Goal: Communication & Community: Answer question/provide support

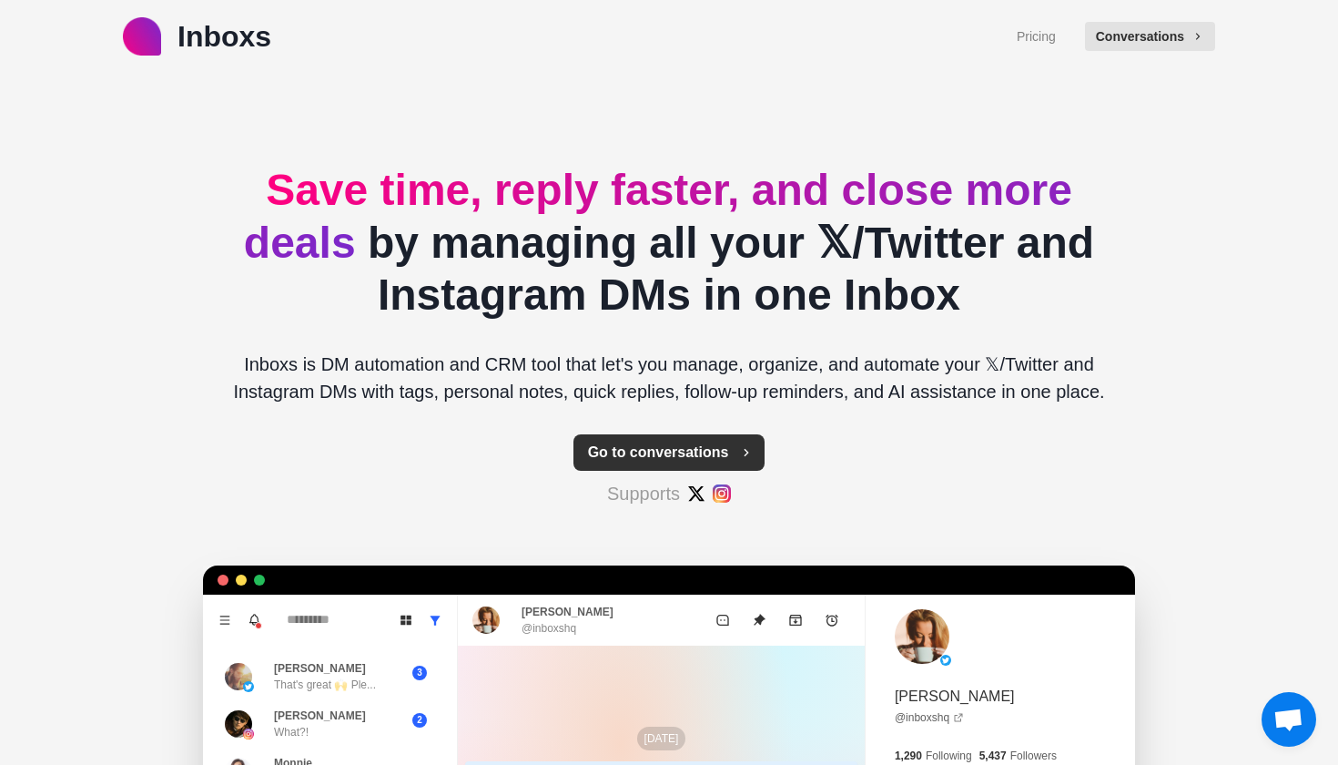
click at [674, 438] on button "Go to conversations" at bounding box center [670, 452] width 192 height 36
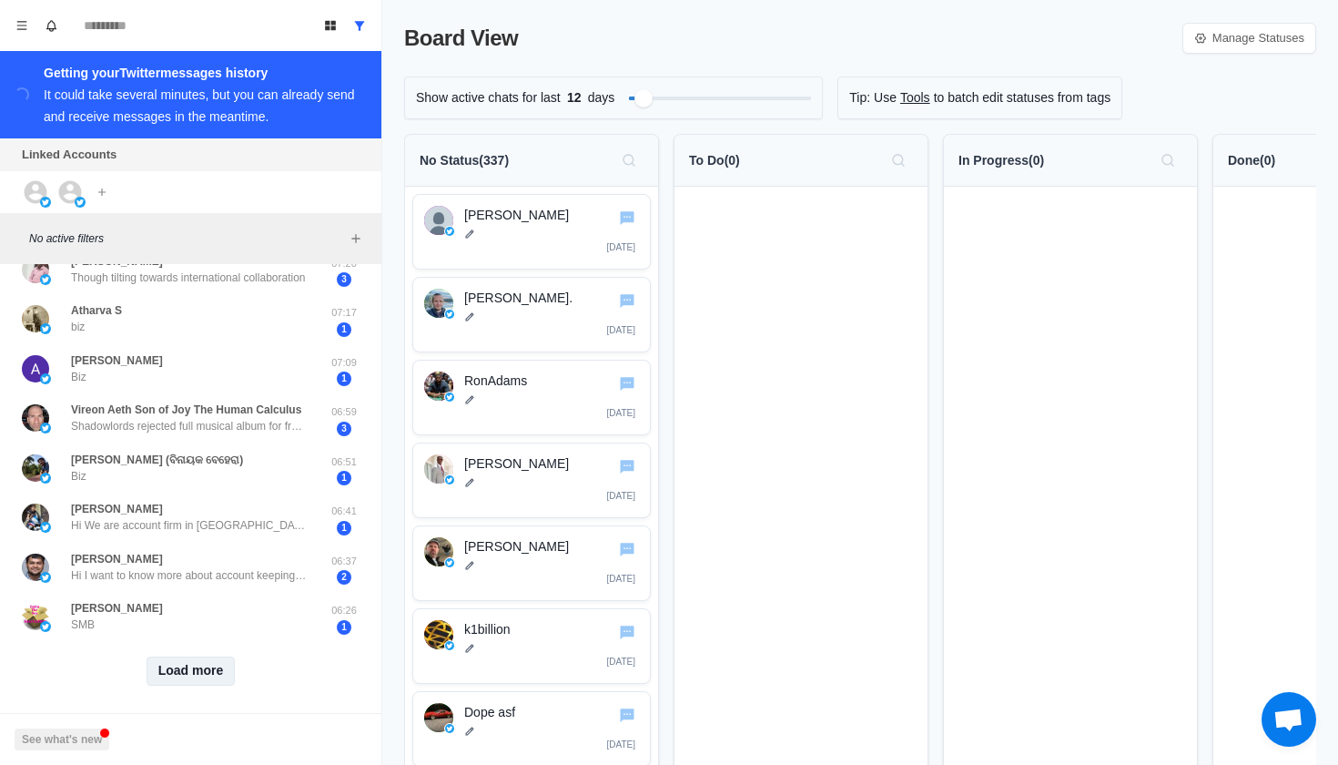
click at [185, 668] on button "Load more" at bounding box center [191, 670] width 89 height 29
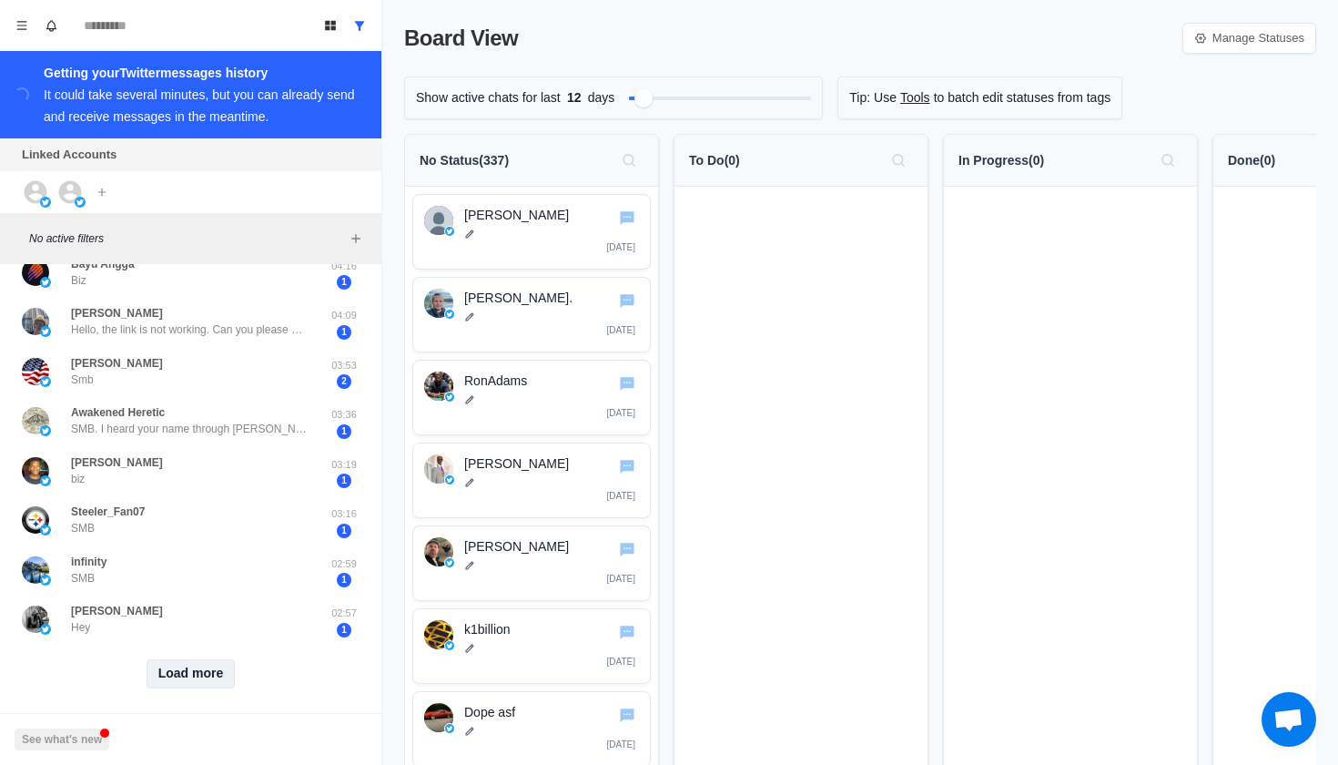
scroll to position [1605, 0]
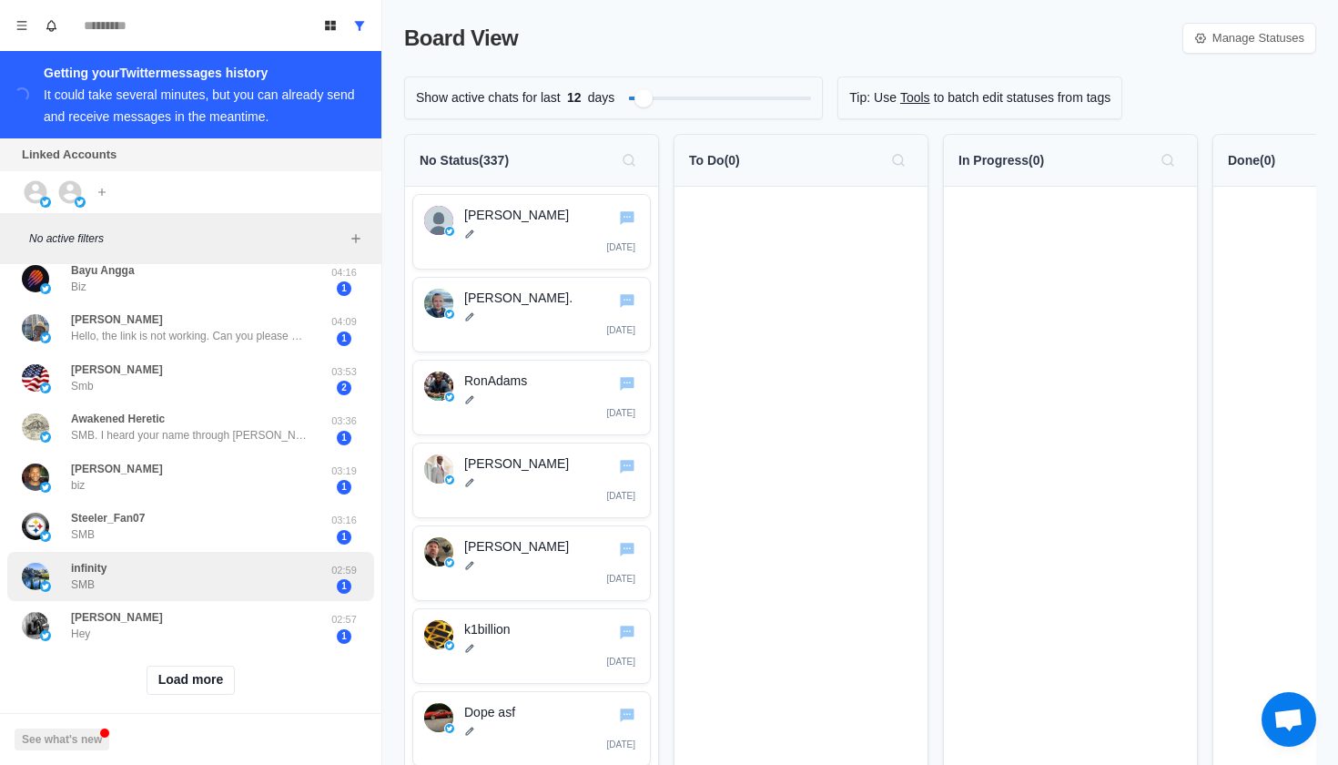
click at [198, 575] on div "infinity SMB" at bounding box center [172, 577] width 300 height 36
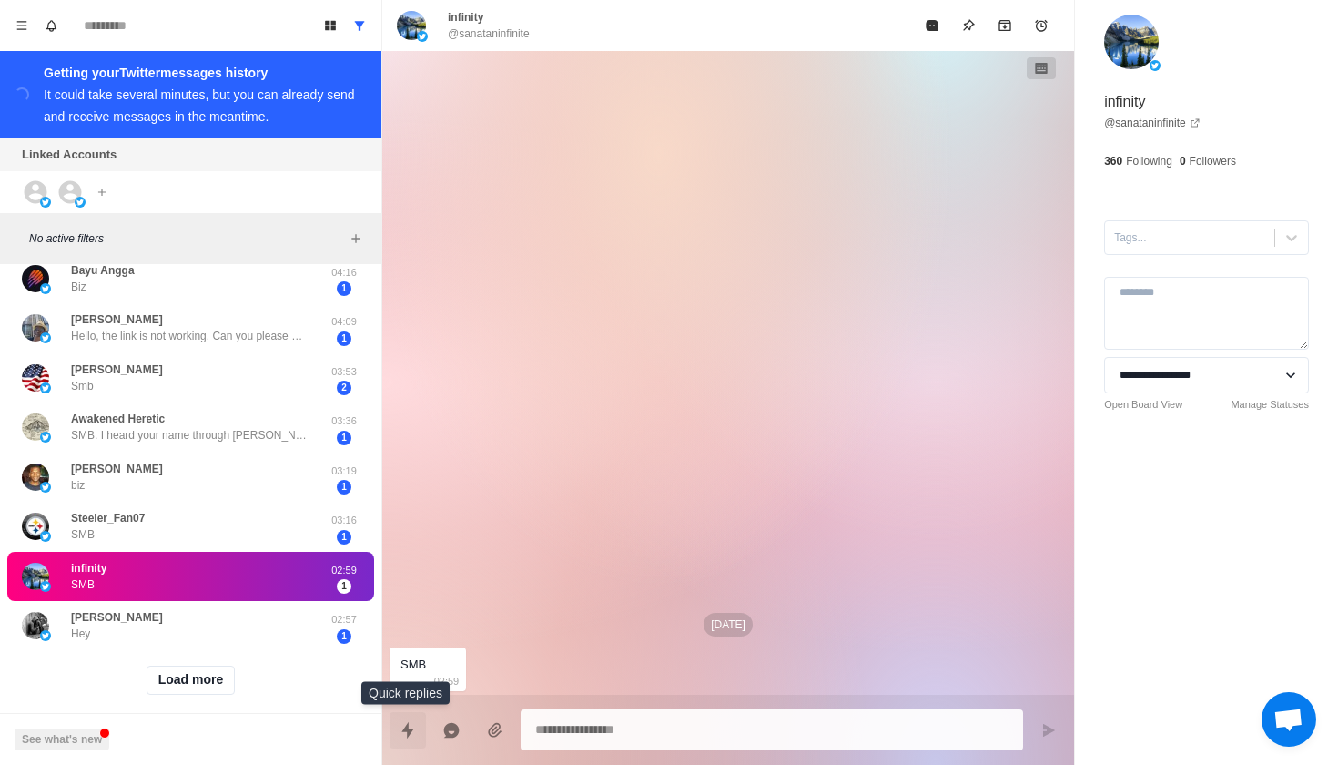
click at [407, 722] on icon "Quick replies" at bounding box center [408, 730] width 18 height 18
type textarea "*"
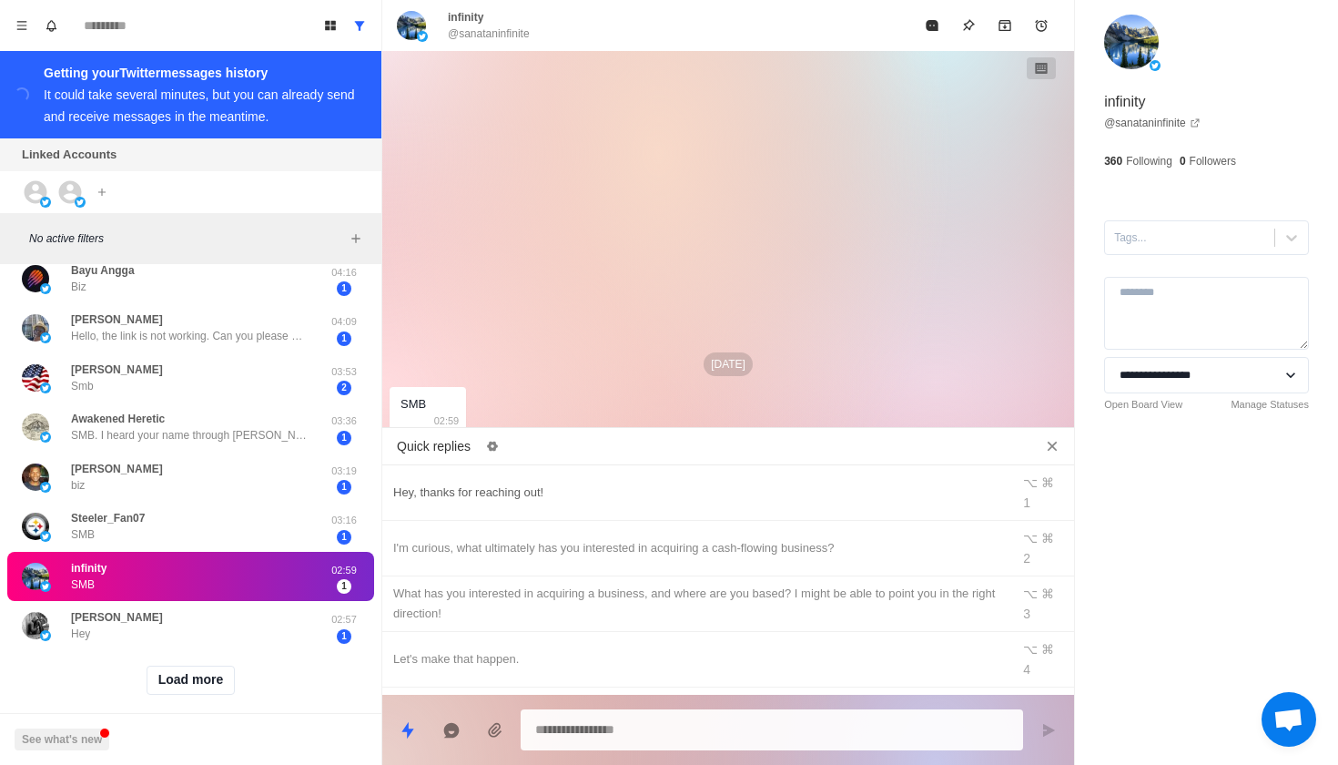
click at [499, 490] on div "Hey, thanks for reaching out!" at bounding box center [696, 493] width 606 height 20
type textarea "**********"
click at [1039, 717] on button "Send message" at bounding box center [1049, 730] width 36 height 36
type textarea "*"
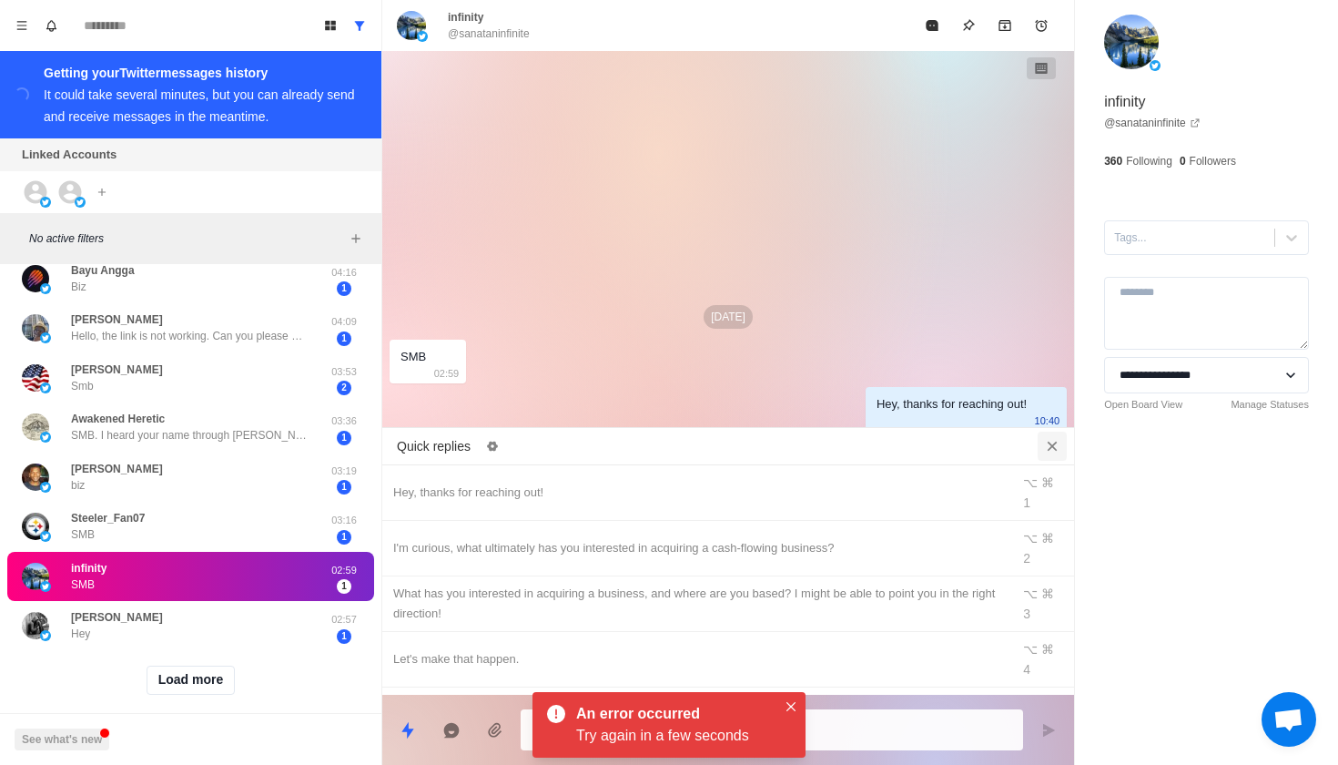
click at [1058, 436] on button "Close quick replies" at bounding box center [1052, 446] width 29 height 29
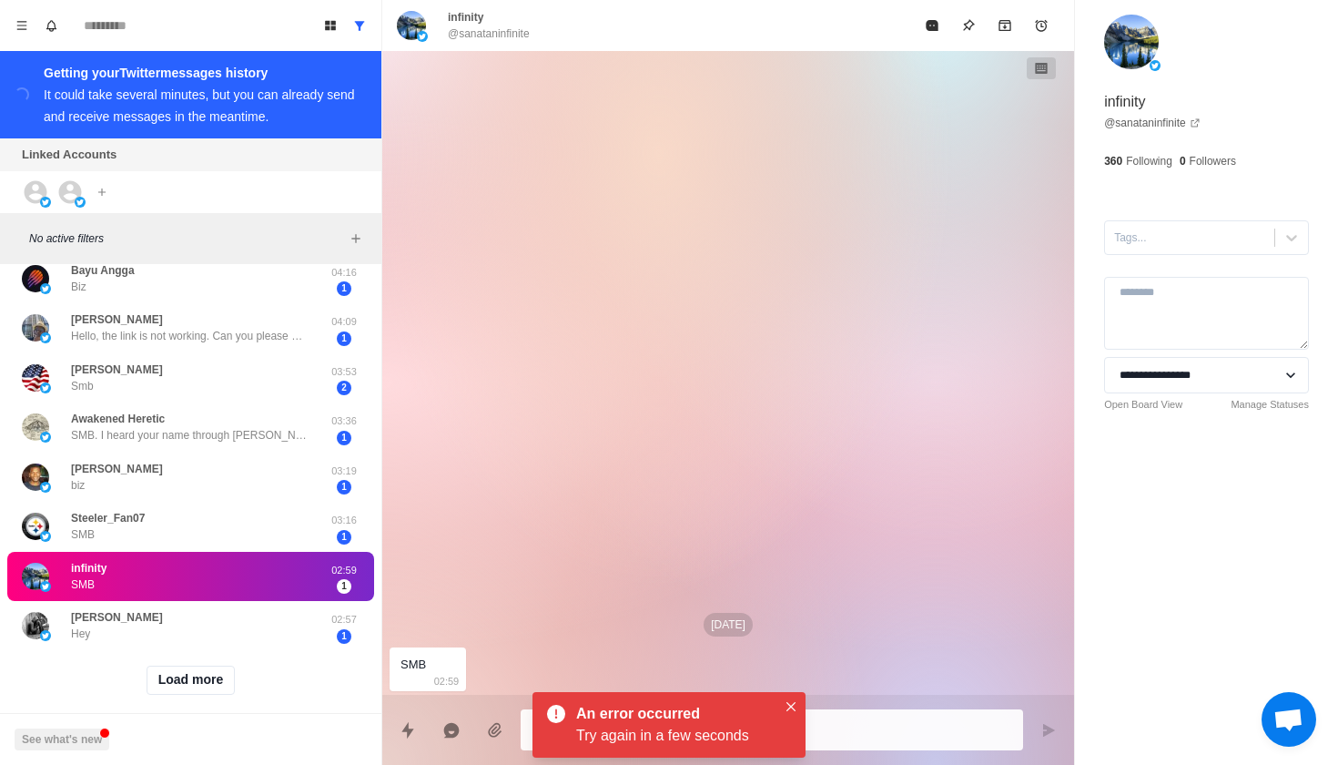
type textarea "*"
